Goal: Task Accomplishment & Management: Complete application form

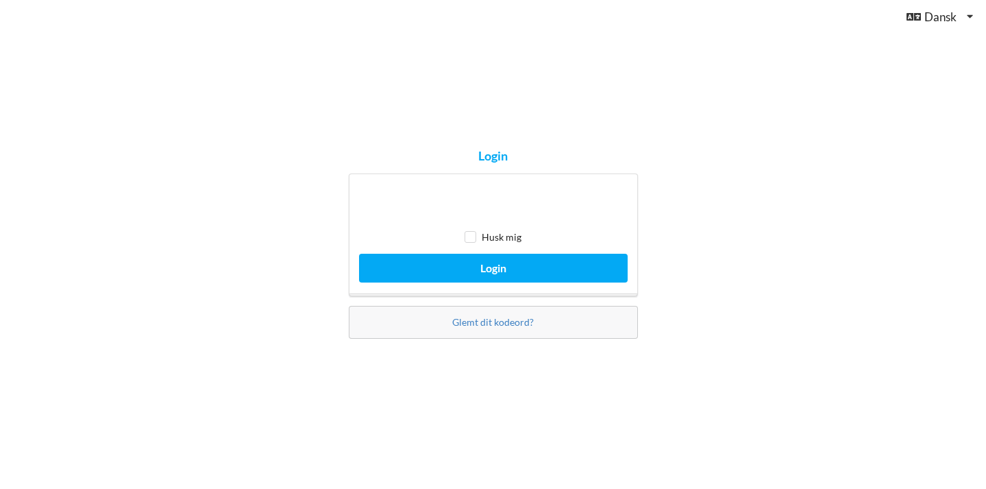
click at [493, 280] on button "Login" at bounding box center [493, 268] width 269 height 28
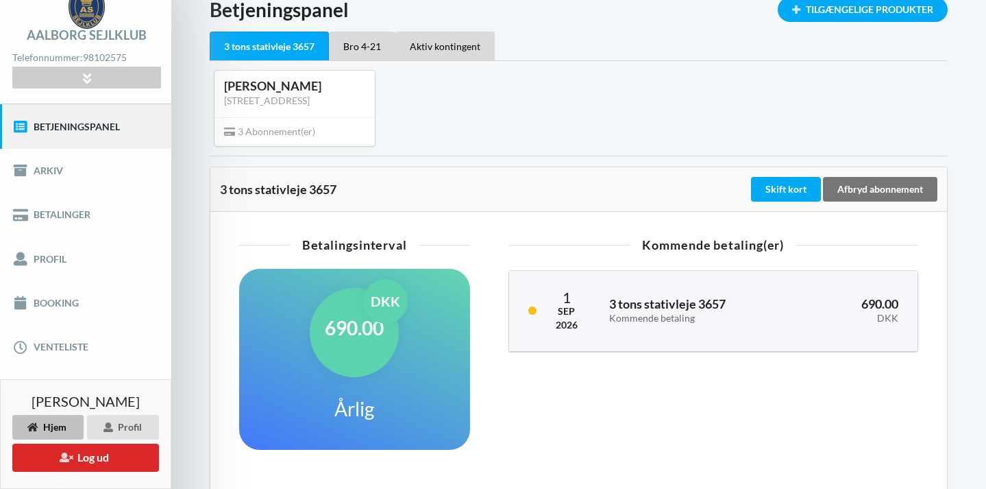
scroll to position [65, 0]
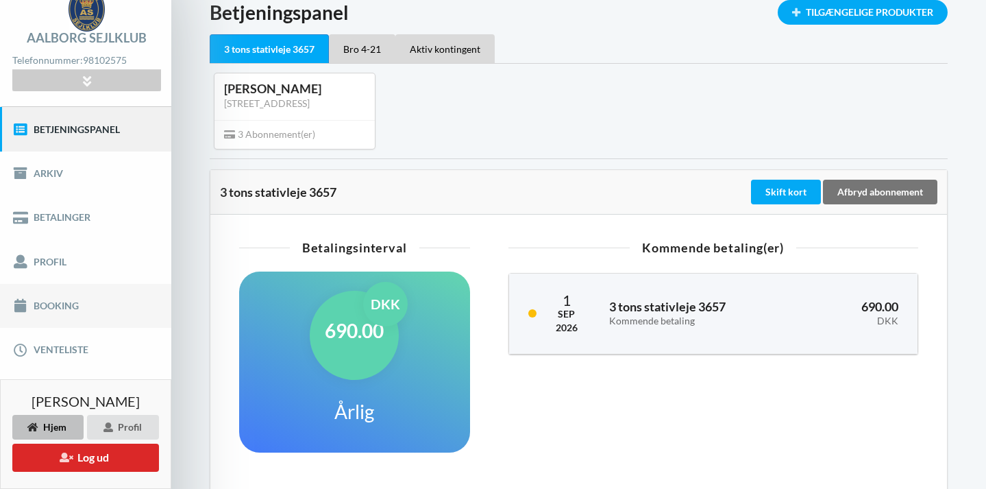
click at [60, 302] on link "Booking" at bounding box center [85, 306] width 171 height 44
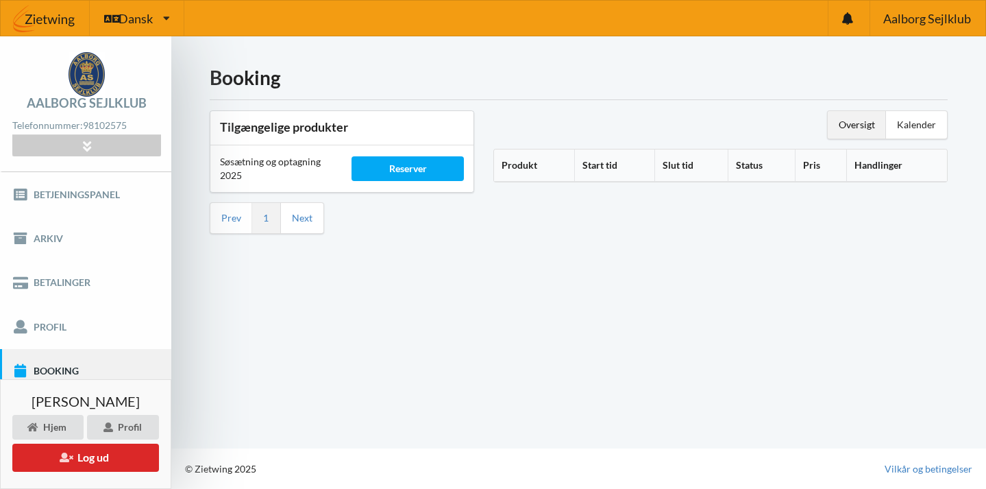
click at [520, 164] on th "Produkt" at bounding box center [534, 165] width 80 height 32
drag, startPoint x: 541, startPoint y: 162, endPoint x: 553, endPoint y: 166, distance: 12.1
click at [542, 162] on icon at bounding box center [543, 163] width 12 height 10
click at [547, 163] on icon at bounding box center [543, 163] width 12 height 10
click at [622, 160] on th "Start tid" at bounding box center [629, 165] width 76 height 32
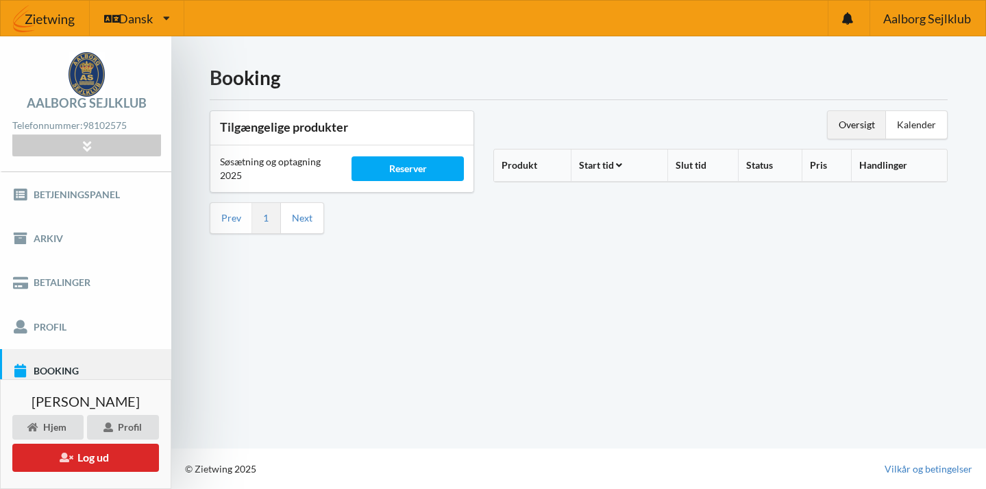
click at [611, 162] on th "Start tid" at bounding box center [619, 165] width 97 height 32
click at [922, 123] on div "Kalender" at bounding box center [916, 124] width 61 height 27
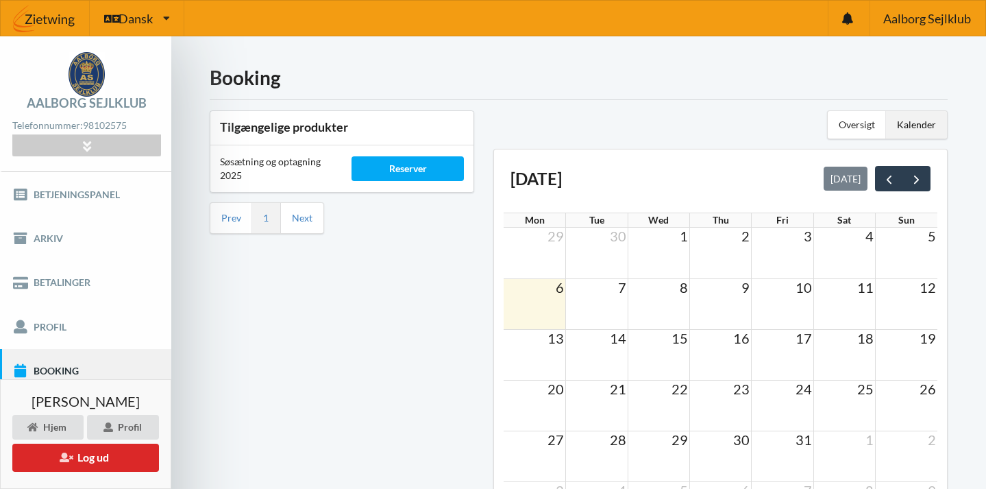
click at [532, 347] on td at bounding box center [535, 354] width 62 height 51
click at [554, 343] on span "13" at bounding box center [555, 338] width 19 height 16
click at [544, 343] on td "13" at bounding box center [535, 337] width 62 height 17
click at [600, 299] on td at bounding box center [597, 303] width 62 height 51
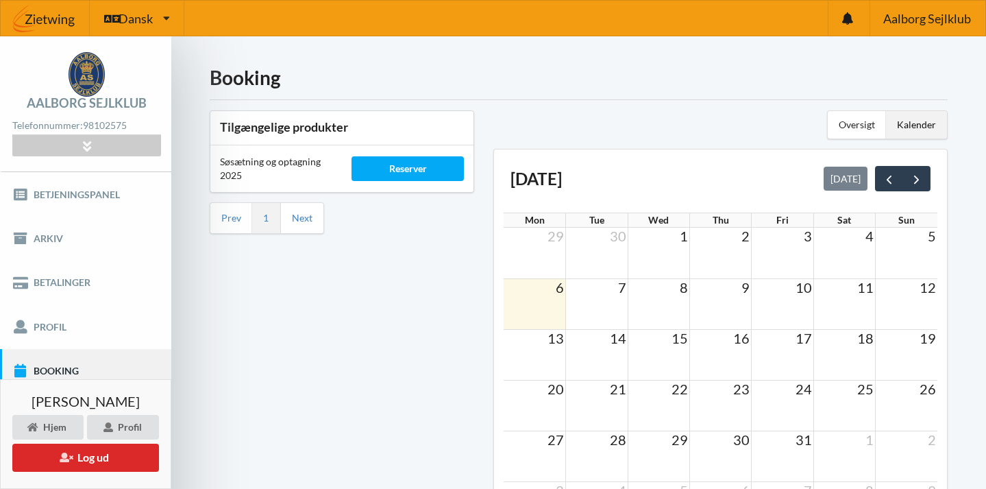
click at [669, 77] on h1 "Booking" at bounding box center [579, 77] width 738 height 25
click at [411, 160] on div "Reserver" at bounding box center [408, 168] width 112 height 25
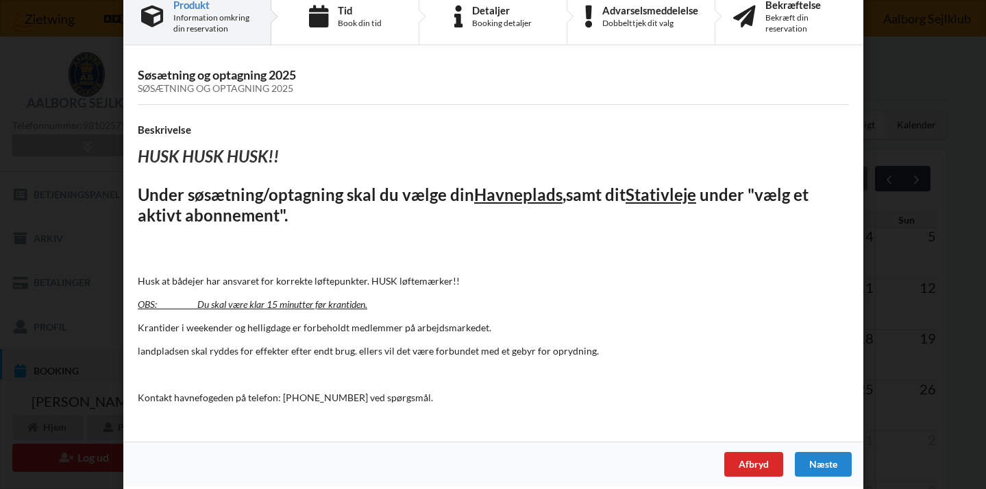
scroll to position [30, 0]
click at [815, 462] on div "Næste" at bounding box center [822, 464] width 57 height 25
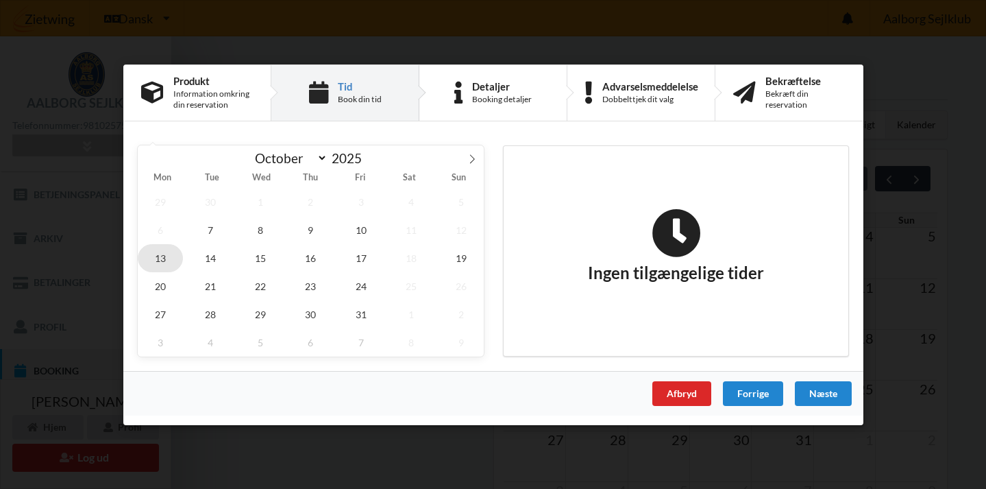
click at [160, 255] on span "13" at bounding box center [160, 257] width 45 height 28
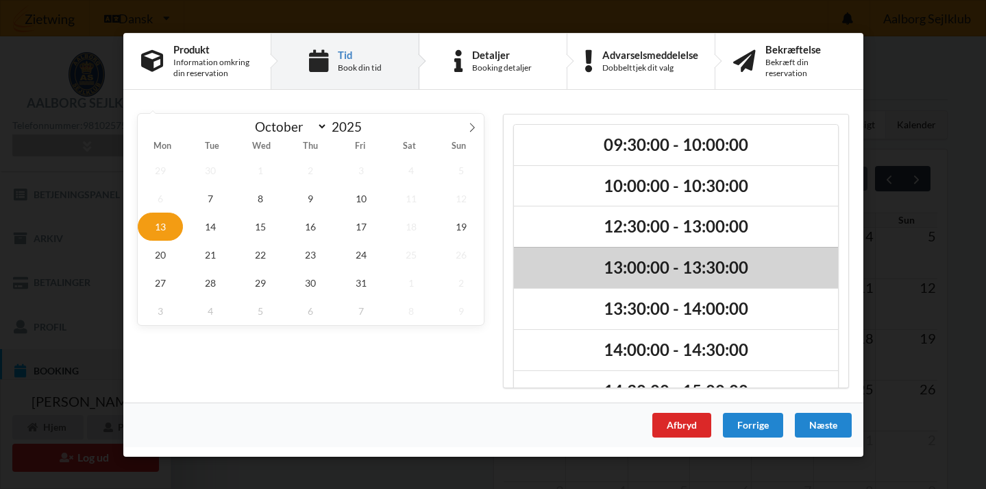
click at [683, 267] on h2 "13:00:00 - 13:30:00" at bounding box center [676, 267] width 305 height 21
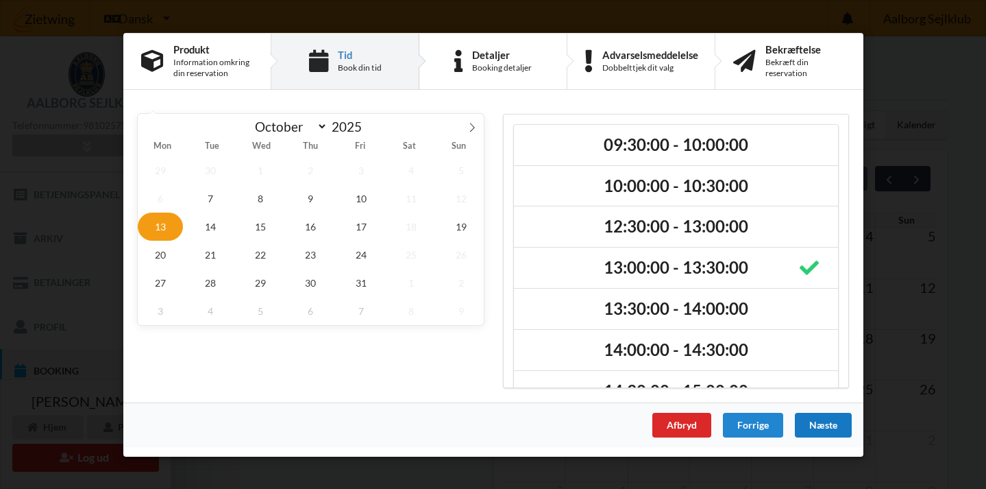
click at [830, 423] on div "Næste" at bounding box center [822, 424] width 57 height 25
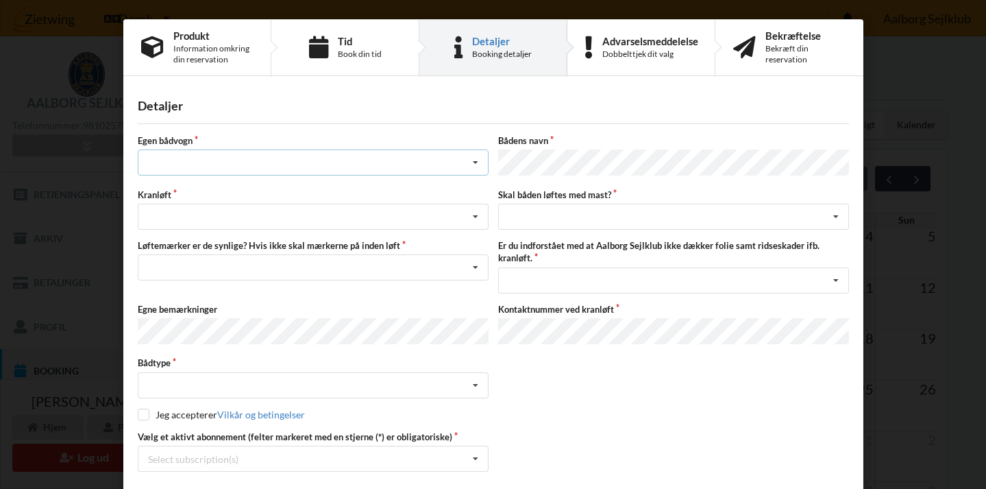
click at [474, 162] on icon at bounding box center [475, 162] width 21 height 25
click at [231, 238] on div "nej" at bounding box center [312, 237] width 349 height 25
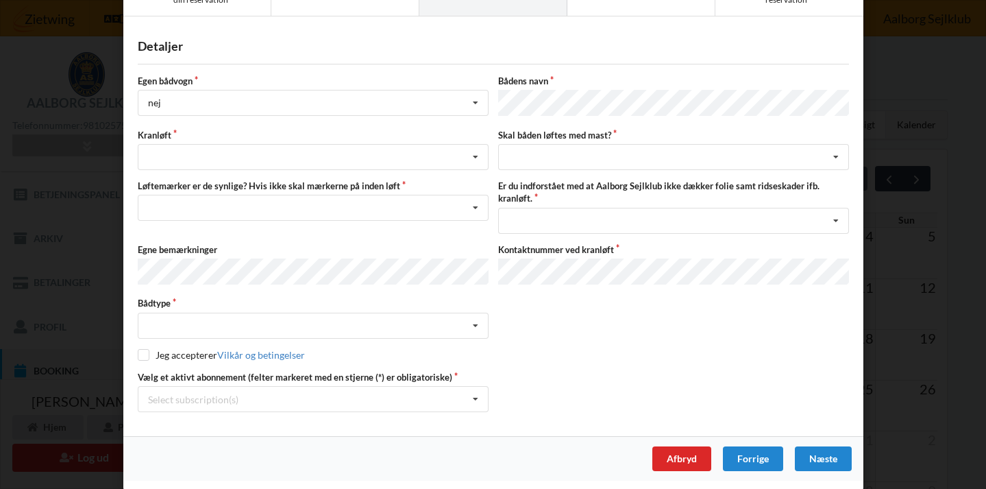
scroll to position [59, 0]
click at [475, 153] on icon at bounding box center [475, 157] width 21 height 25
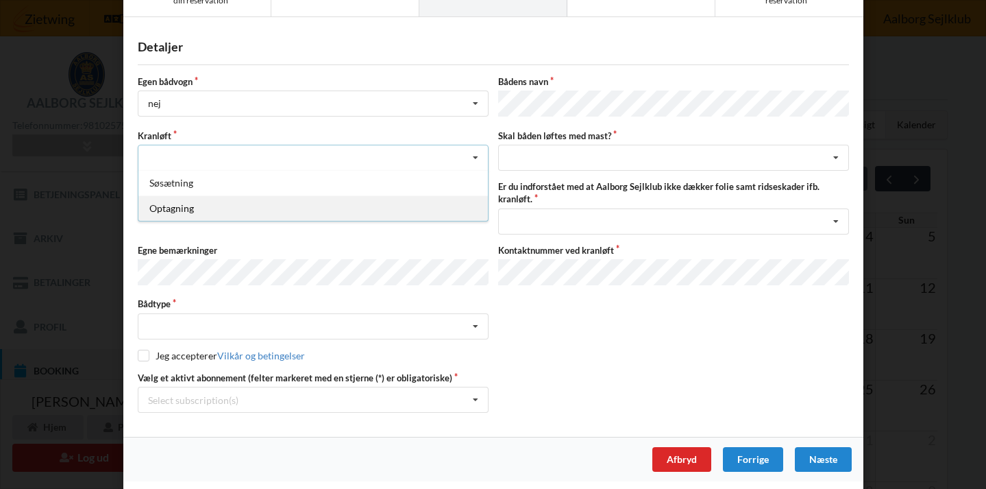
click at [343, 216] on div "Optagning" at bounding box center [312, 207] width 349 height 25
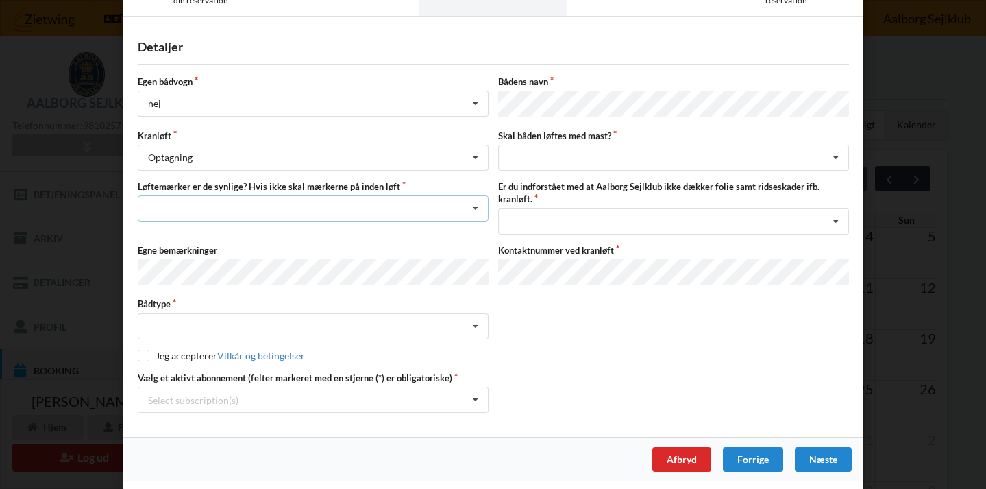
click at [474, 206] on icon at bounding box center [475, 208] width 21 height 25
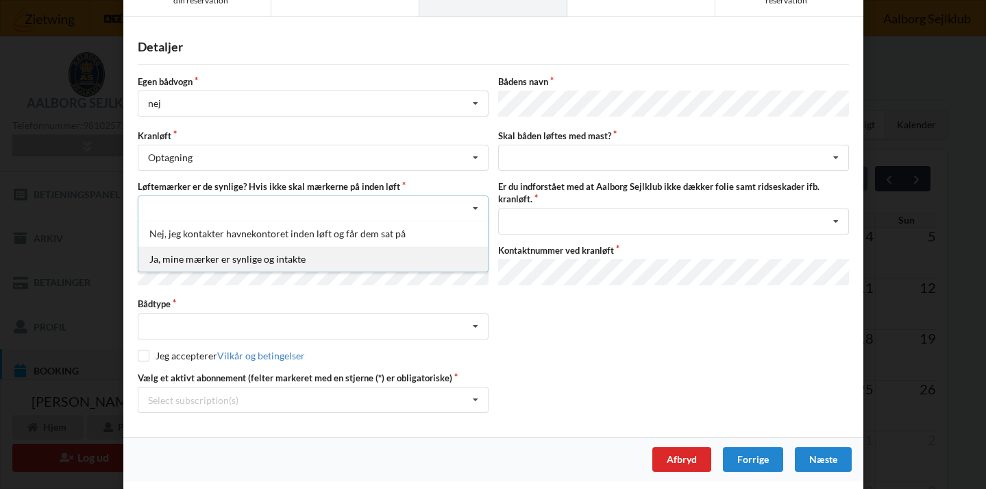
click at [292, 257] on div "Ja, mine mærker er synlige og intakte" at bounding box center [312, 258] width 349 height 25
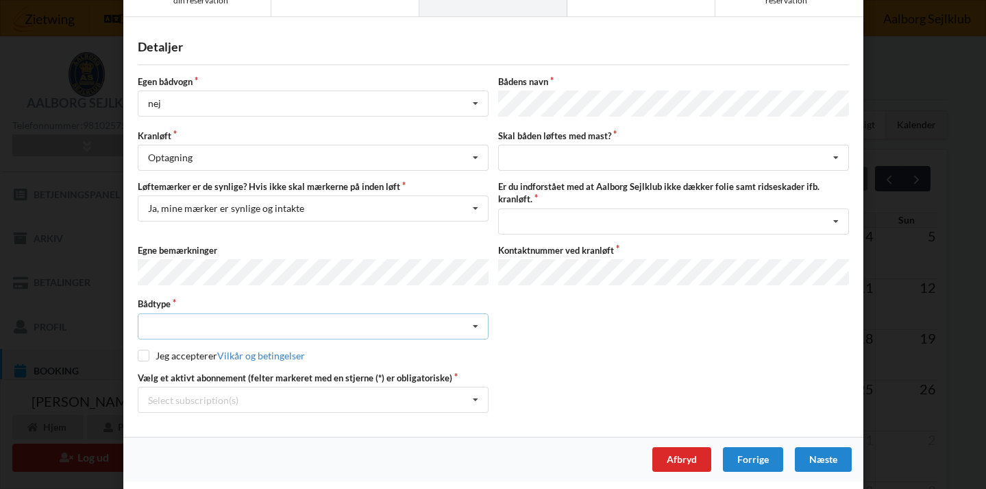
click at [476, 322] on icon at bounding box center [475, 326] width 21 height 25
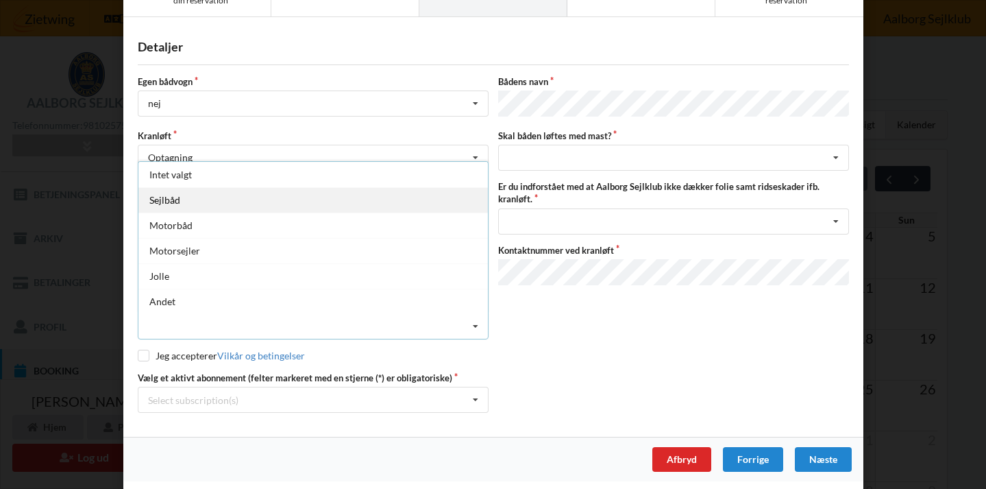
click at [249, 204] on div "Sejlbåd" at bounding box center [312, 199] width 349 height 25
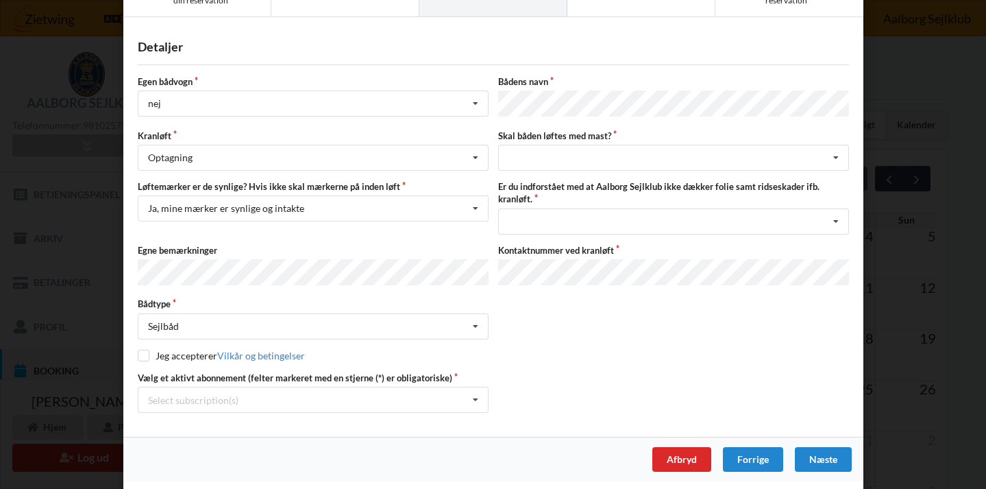
scroll to position [56, 0]
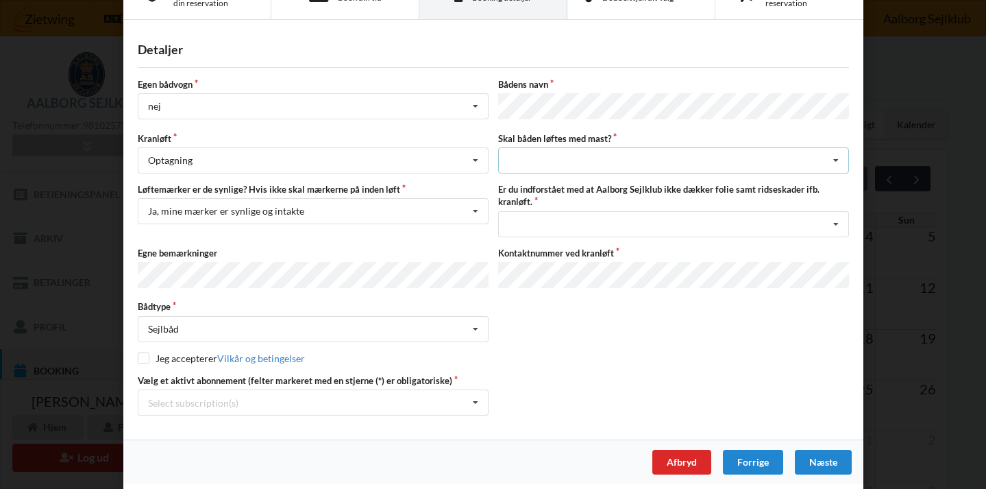
click at [840, 152] on icon at bounding box center [836, 160] width 21 height 25
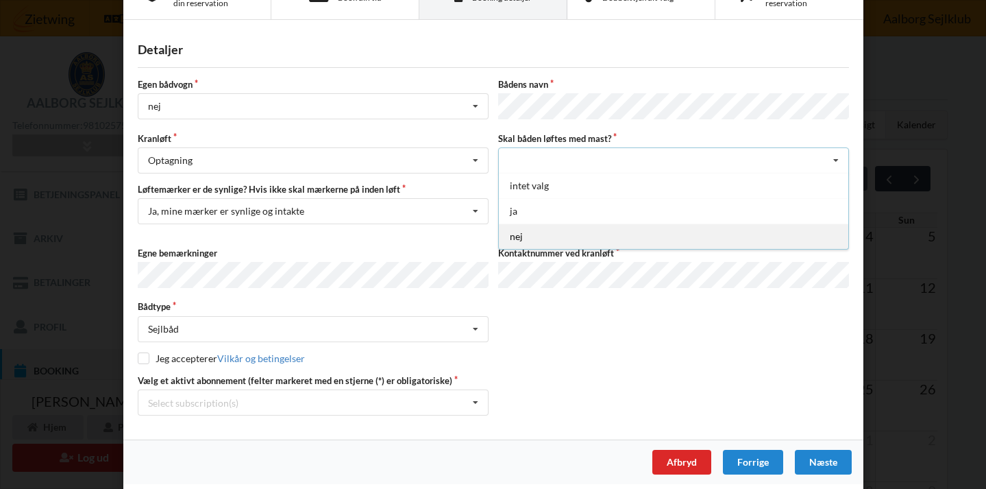
click at [557, 235] on div "nej" at bounding box center [673, 235] width 349 height 25
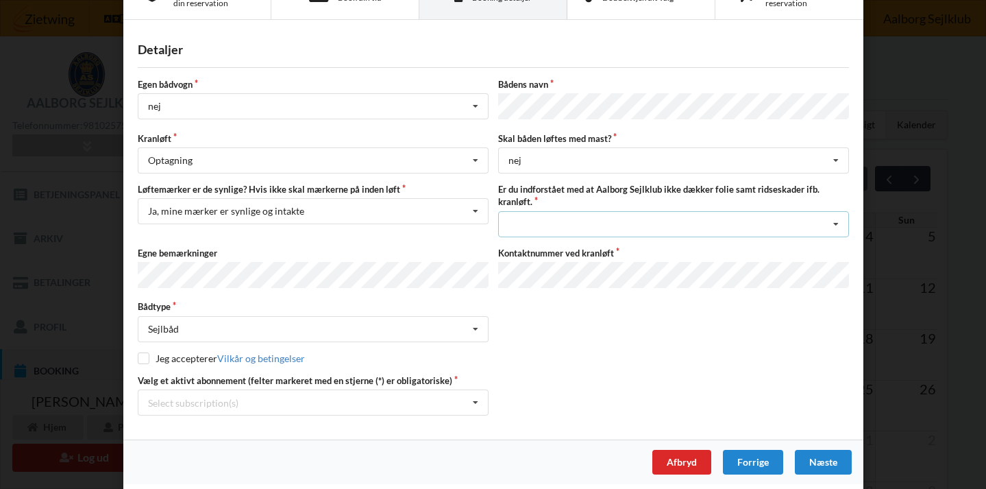
click at [833, 219] on icon at bounding box center [836, 224] width 21 height 25
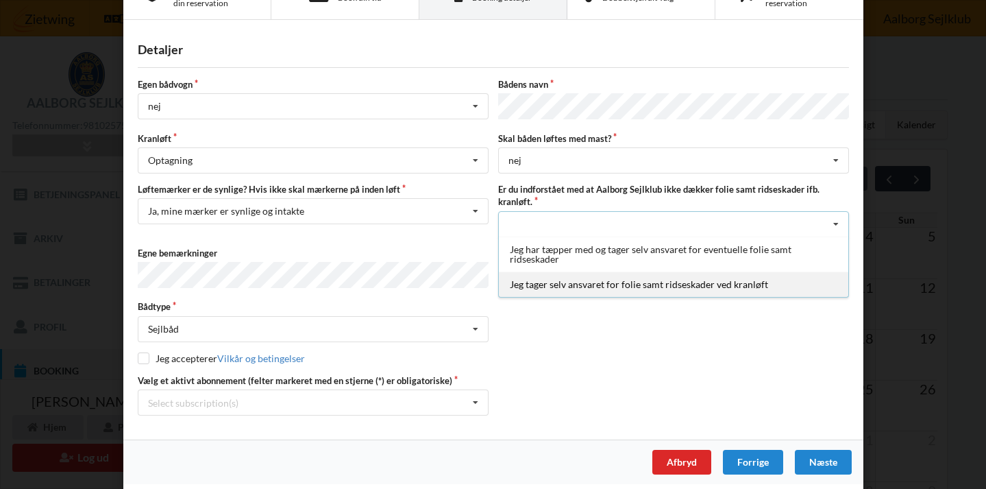
click at [707, 281] on div "Jeg tager selv ansvaret for folie samt ridseskader ved kranløft" at bounding box center [673, 283] width 349 height 25
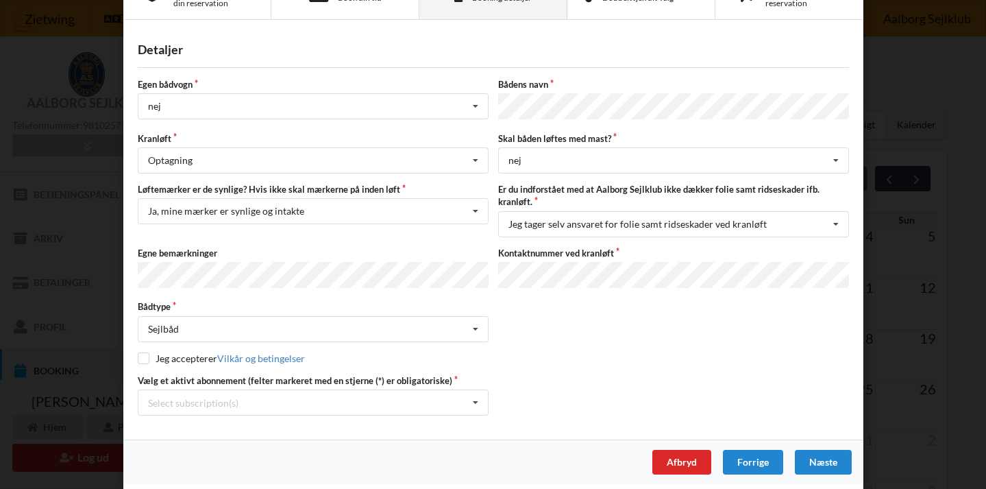
click at [138, 354] on input "checkbox" at bounding box center [144, 358] width 12 height 12
checkbox input "true"
click at [476, 396] on icon at bounding box center [475, 402] width 21 height 25
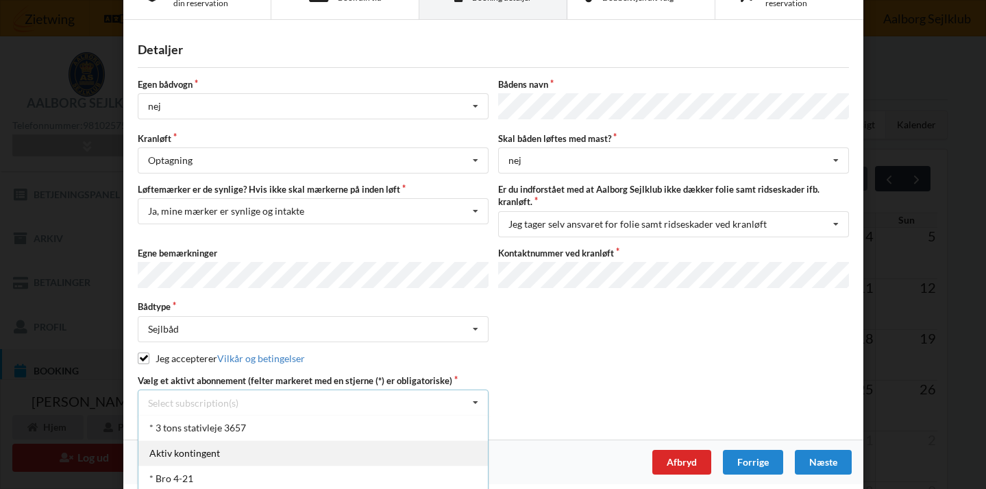
click at [201, 419] on div "* 3 tons stativleje 3657" at bounding box center [312, 427] width 349 height 25
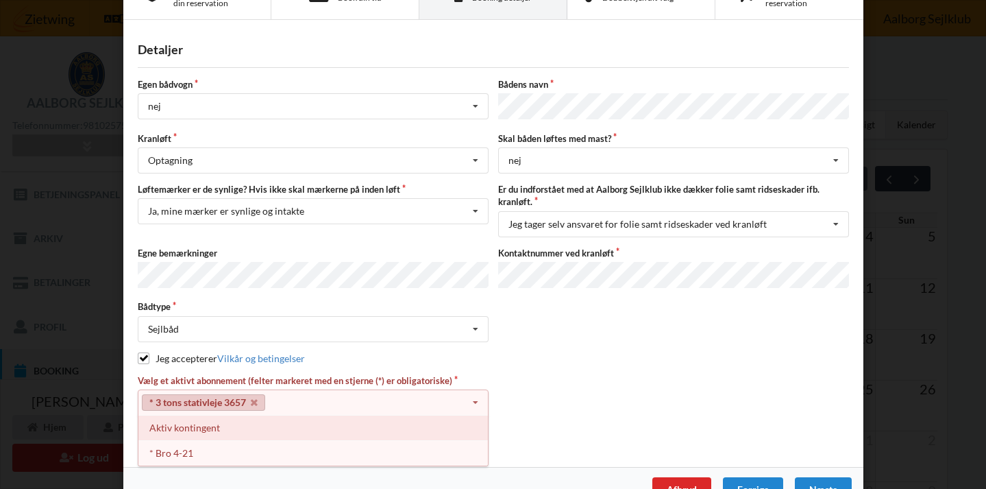
click at [272, 428] on div "Aktiv kontingent" at bounding box center [312, 427] width 349 height 25
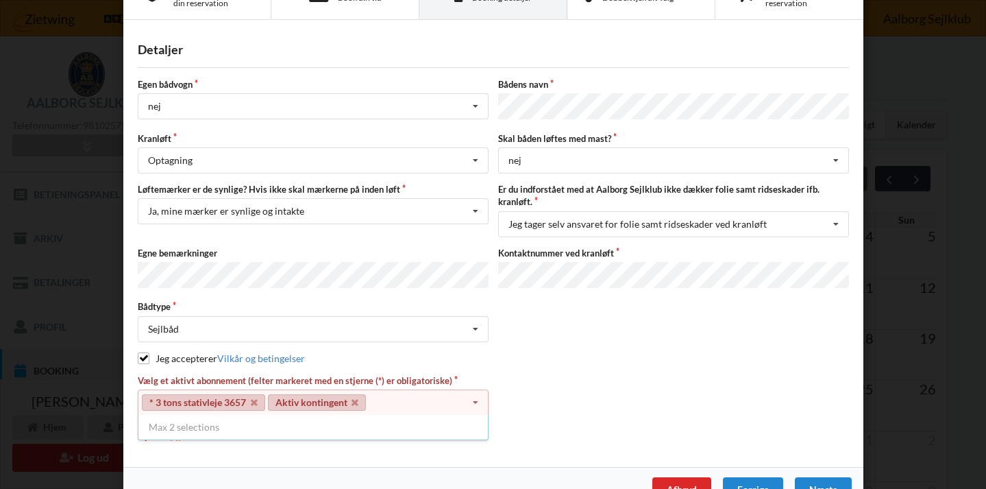
drag, startPoint x: 650, startPoint y: 400, endPoint x: 682, endPoint y: 393, distance: 32.4
click at [650, 400] on div "Vælg et aktivt abonnement (felter markeret med en stjerne (*) er obligatoriske)…" at bounding box center [493, 408] width 721 height 68
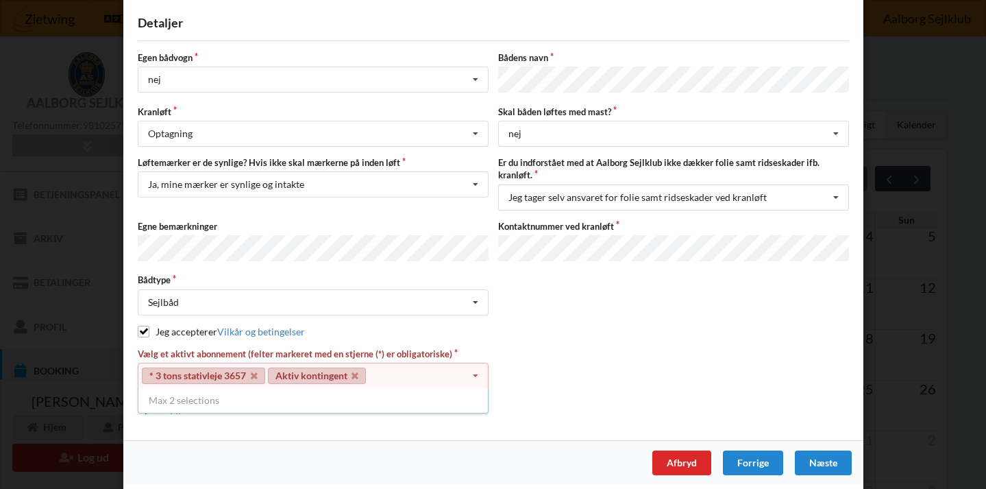
scroll to position [82, 0]
click at [822, 457] on div "Næste" at bounding box center [822, 463] width 57 height 25
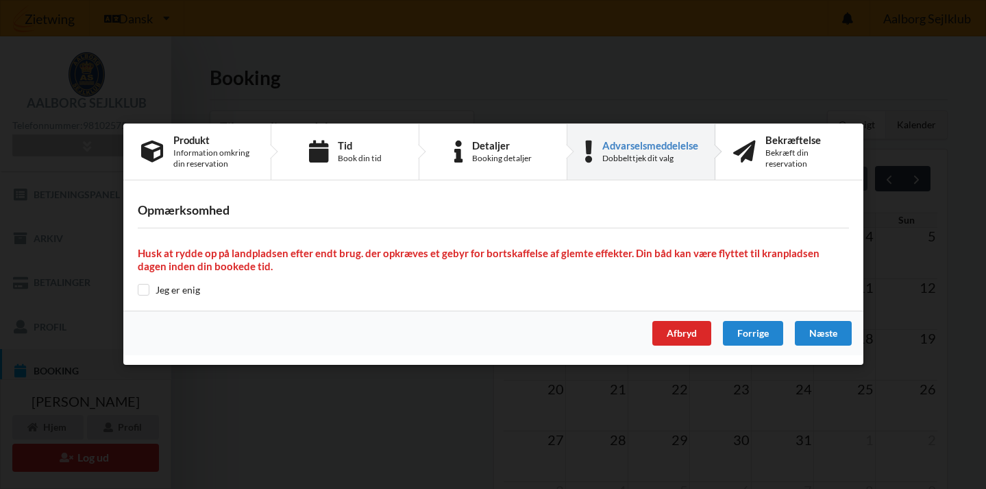
click at [144, 288] on input "checkbox" at bounding box center [144, 290] width 12 height 12
checkbox input "true"
click at [831, 330] on div "Næste" at bounding box center [822, 333] width 57 height 25
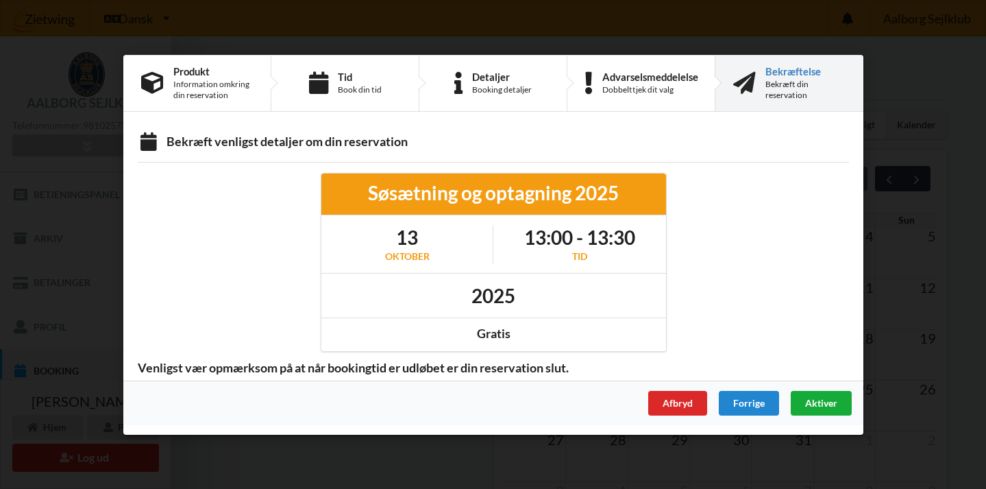
click at [827, 404] on span "Aktiver" at bounding box center [821, 402] width 32 height 12
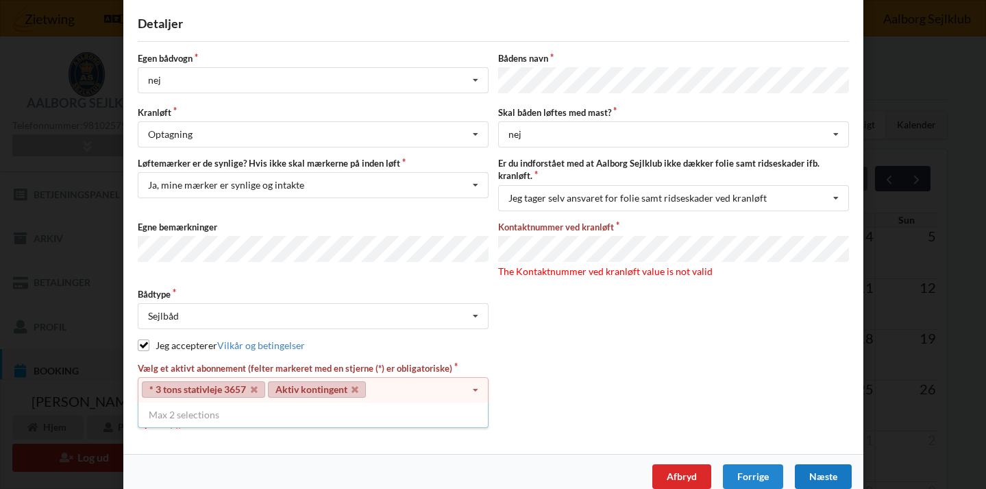
scroll to position [79, 0]
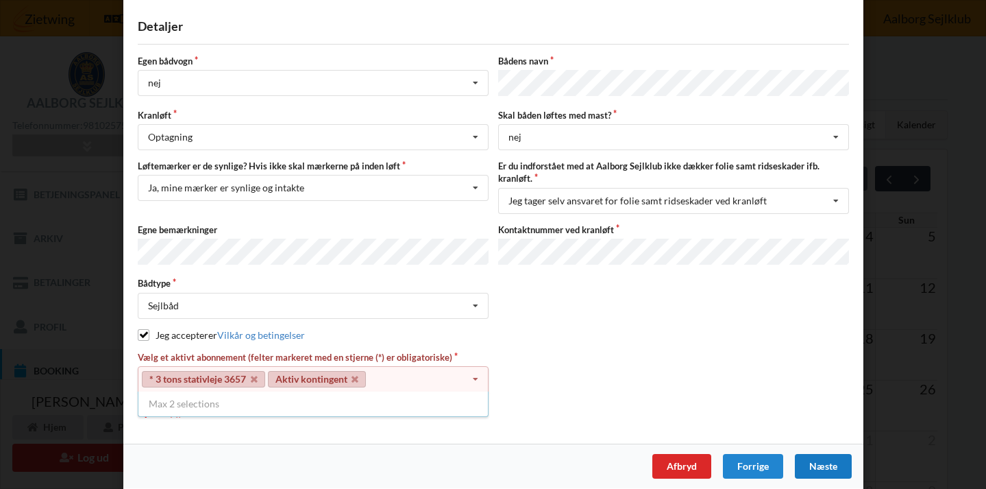
click at [834, 454] on div "Næste" at bounding box center [822, 466] width 57 height 25
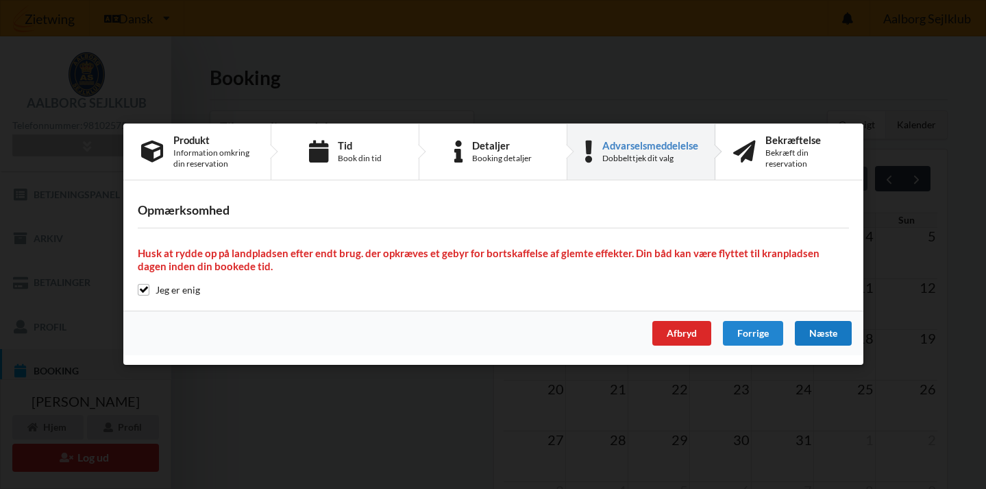
click at [820, 330] on div "Næste" at bounding box center [822, 333] width 57 height 25
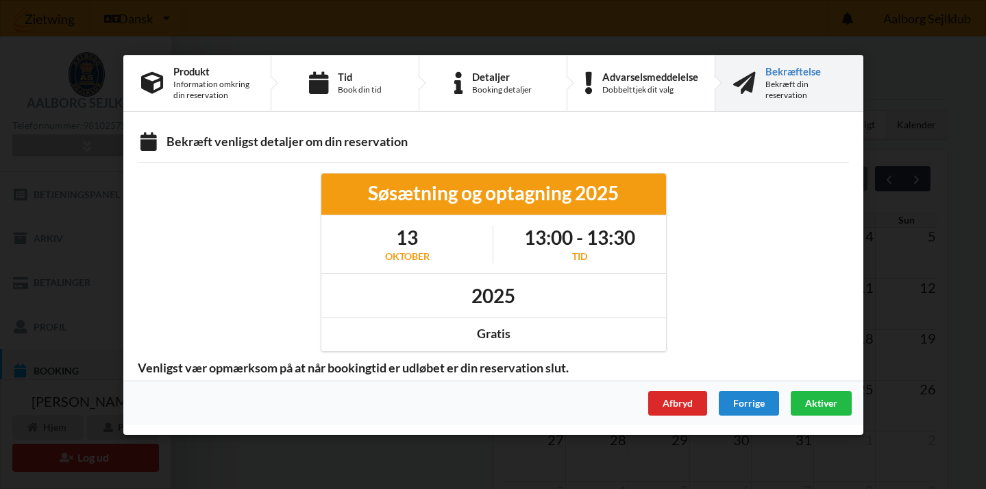
click at [817, 402] on span "Aktiver" at bounding box center [821, 402] width 32 height 12
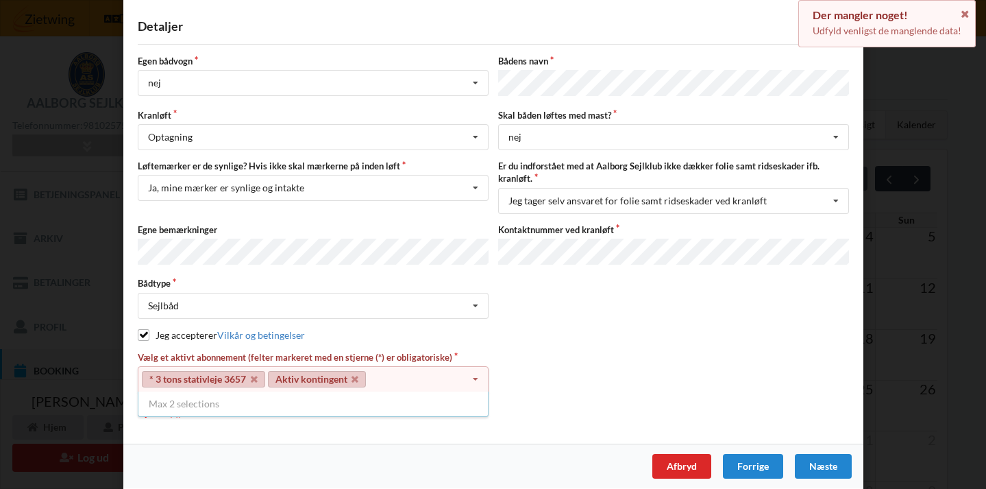
scroll to position [70, 0]
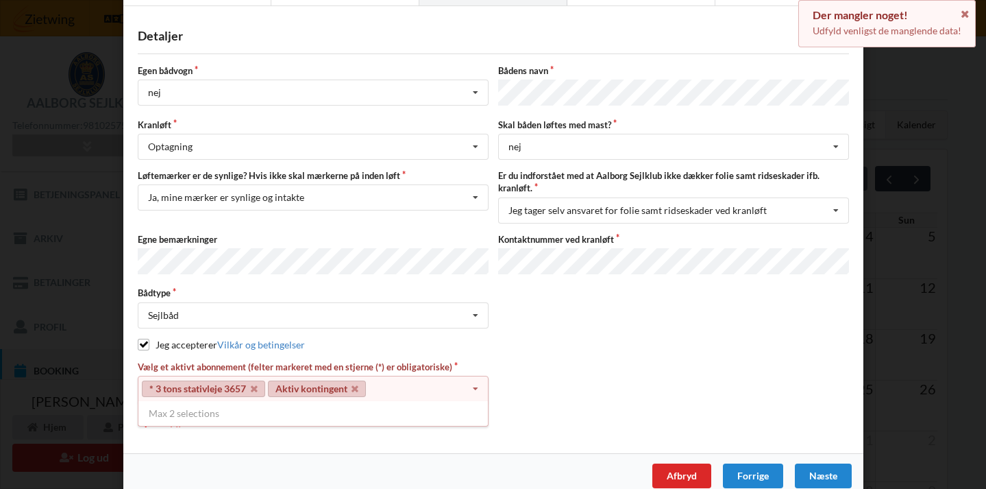
drag, startPoint x: 348, startPoint y: 378, endPoint x: 336, endPoint y: 379, distance: 11.7
click at [348, 380] on link "Aktiv kontingent" at bounding box center [316, 388] width 99 height 16
drag, startPoint x: 251, startPoint y: 378, endPoint x: 270, endPoint y: 386, distance: 20.2
click at [250, 384] on icon at bounding box center [253, 388] width 7 height 9
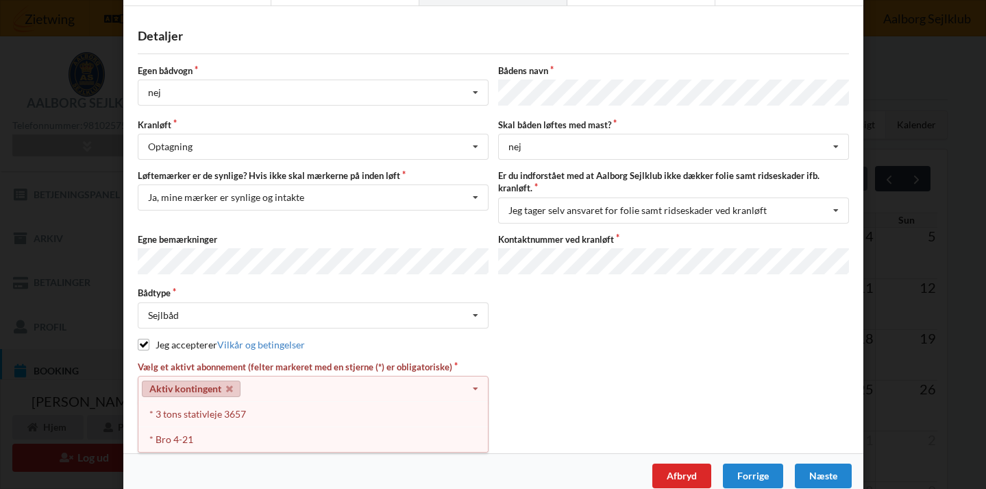
drag, startPoint x: 230, startPoint y: 378, endPoint x: 217, endPoint y: 389, distance: 17.0
click at [229, 380] on link "Aktiv kontingent" at bounding box center [191, 388] width 99 height 16
click at [170, 433] on div "* Bro 4-21" at bounding box center [312, 438] width 349 height 25
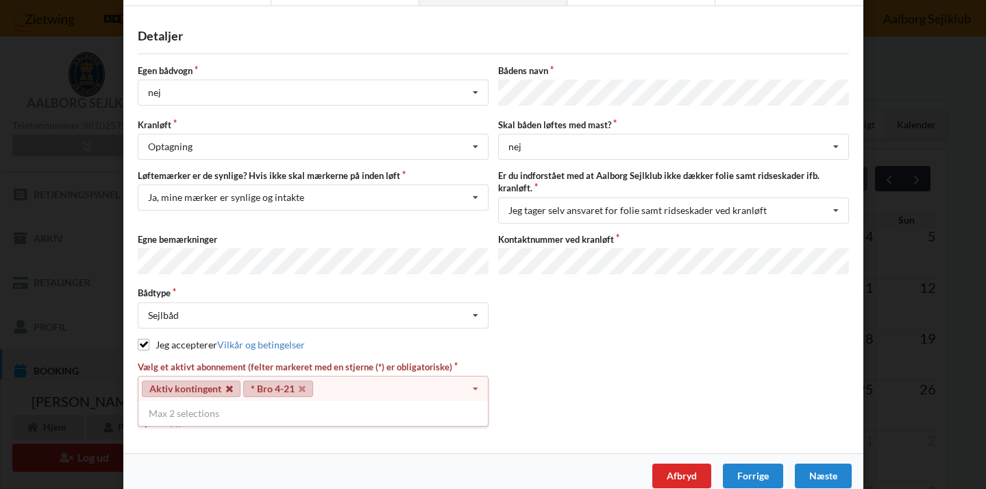
click at [225, 380] on link "Aktiv kontingent" at bounding box center [191, 388] width 99 height 16
click at [225, 384] on icon at bounding box center [228, 388] width 7 height 9
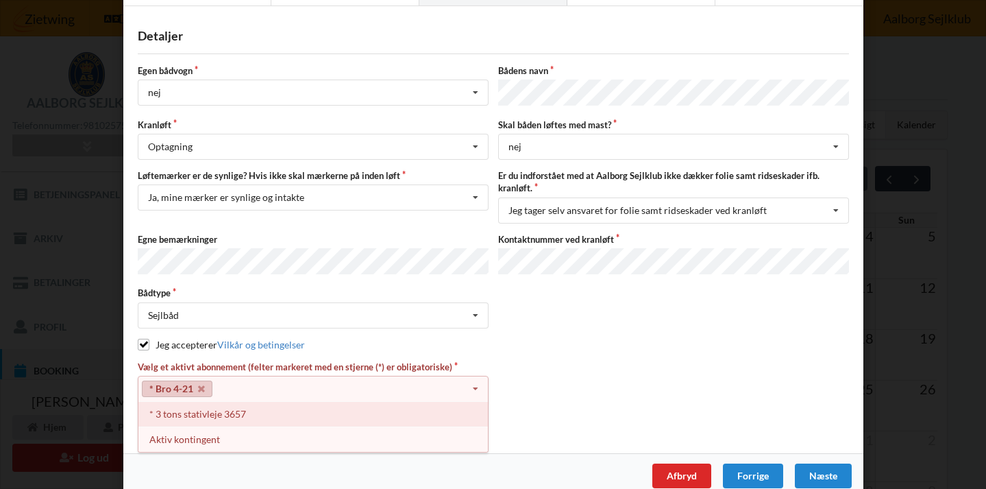
click at [183, 410] on div "* 3 tons stativleje 3657" at bounding box center [312, 413] width 349 height 25
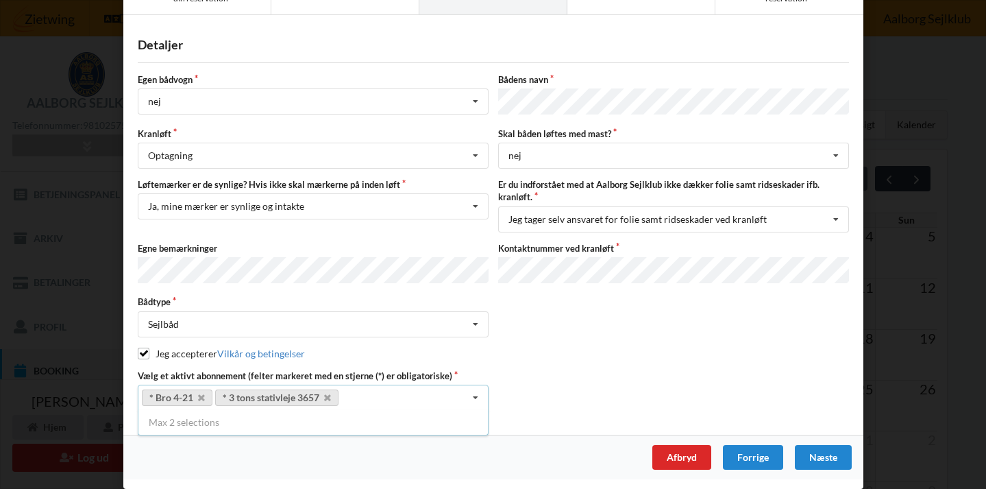
scroll to position [53, 0]
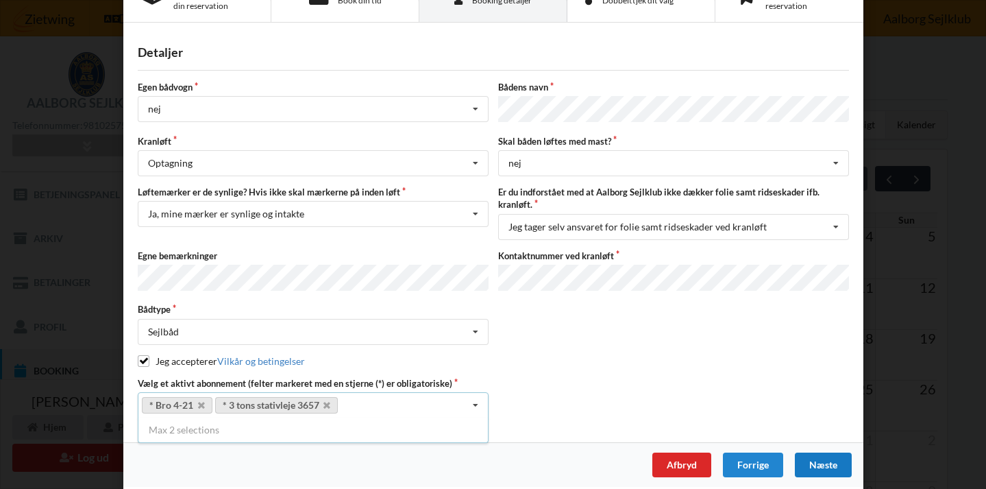
click at [826, 453] on div "Næste" at bounding box center [822, 464] width 57 height 25
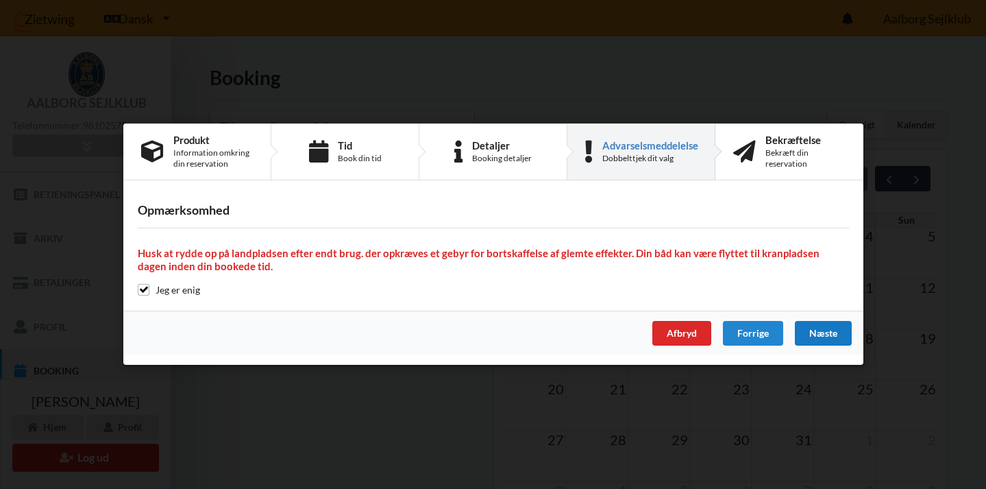
click at [828, 334] on div "Næste" at bounding box center [822, 333] width 57 height 25
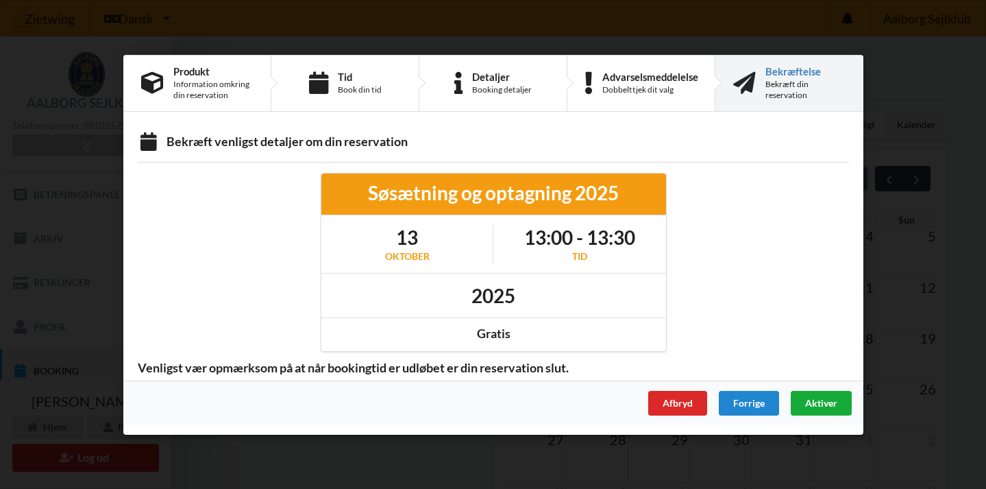
click at [820, 404] on span "Aktiver" at bounding box center [821, 402] width 32 height 12
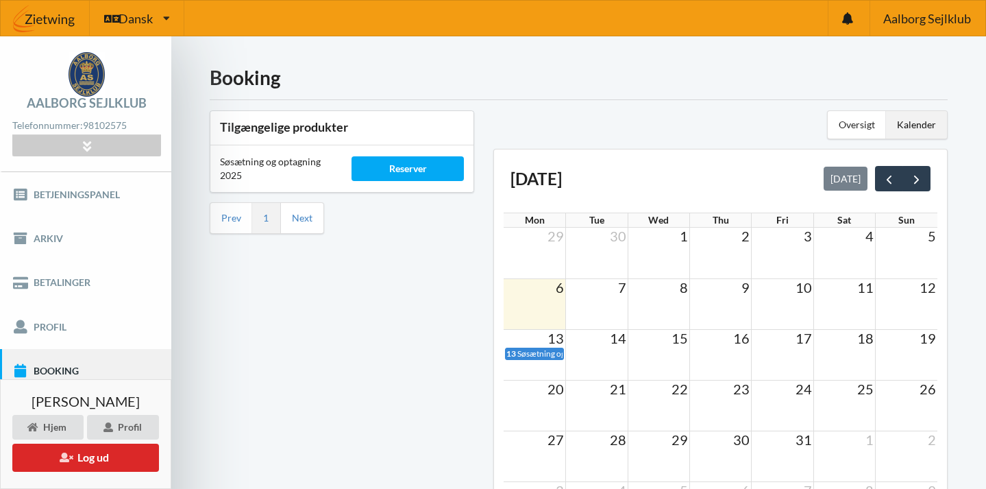
click at [79, 457] on button "Log ud" at bounding box center [85, 457] width 147 height 28
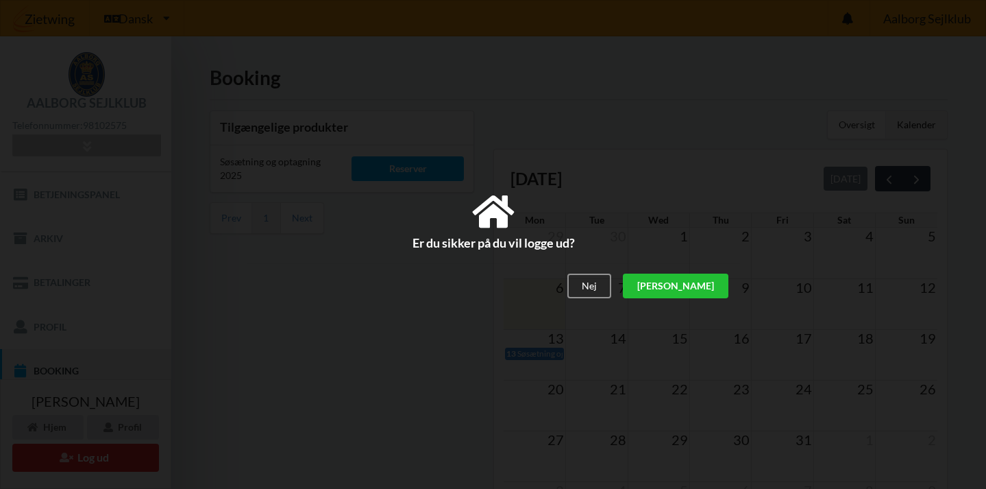
click at [722, 280] on div "[PERSON_NAME]" at bounding box center [675, 285] width 106 height 25
